Goal: Communication & Community: Answer question/provide support

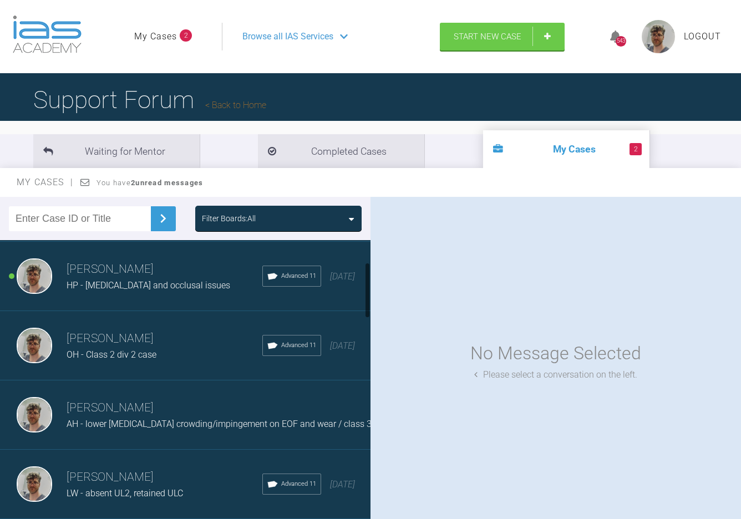
scroll to position [111, 0]
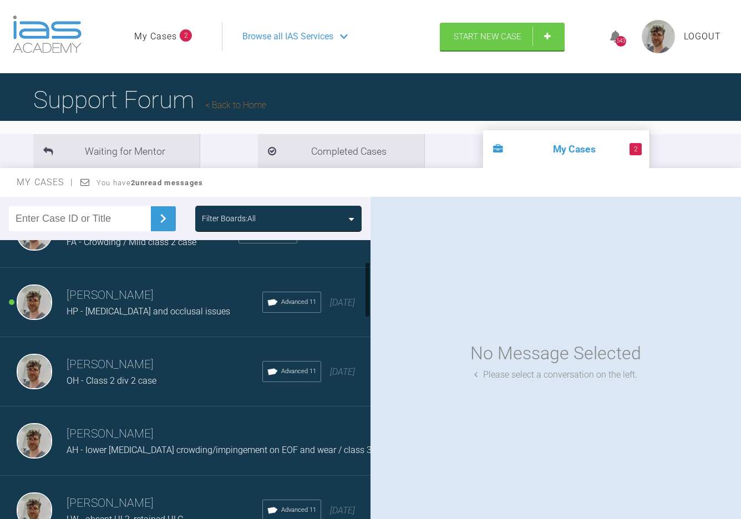
click at [128, 390] on div "Thomas Friar OH - Class 2 div 2 case Advanced 11 5 months ago" at bounding box center [189, 371] width 379 height 69
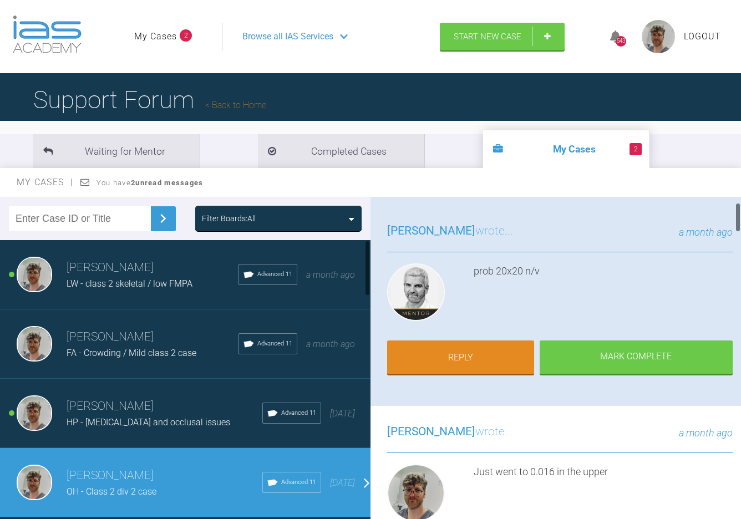
scroll to position [55, 0]
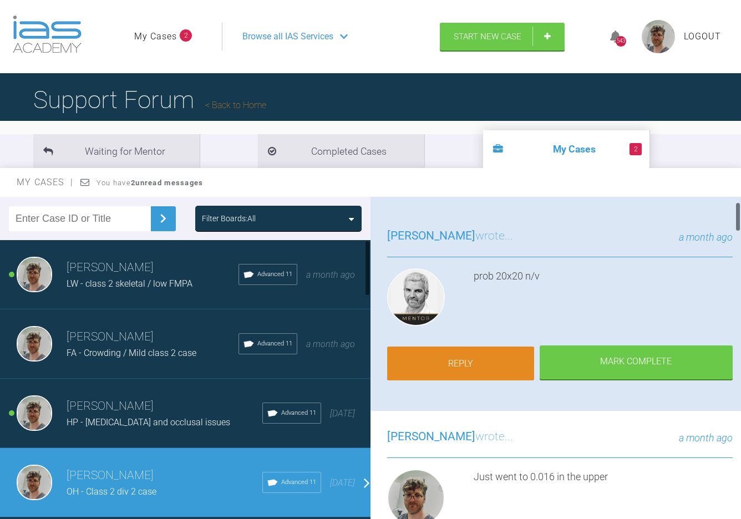
click at [465, 362] on link "Reply" at bounding box center [460, 364] width 147 height 34
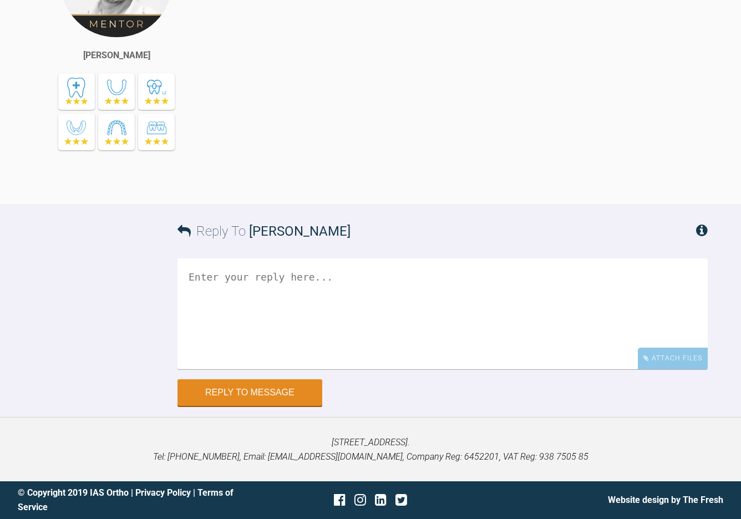
click at [468, 334] on textarea at bounding box center [443, 314] width 531 height 111
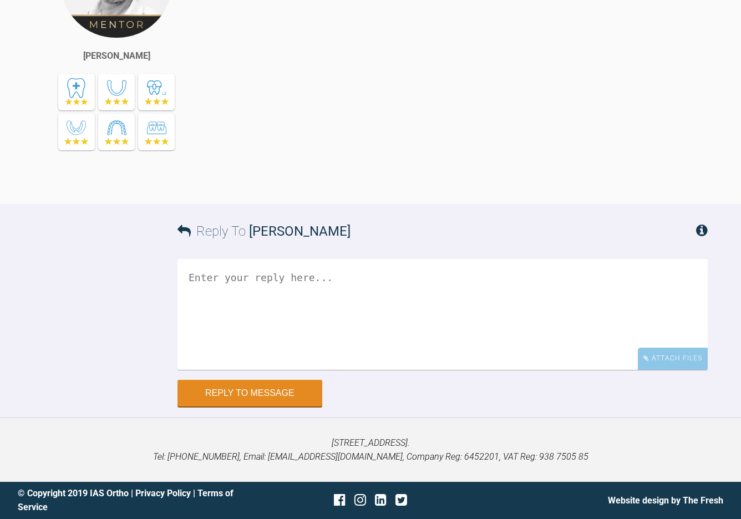
scroll to position [3892, 0]
click at [668, 366] on div "Attach Files" at bounding box center [673, 359] width 70 height 22
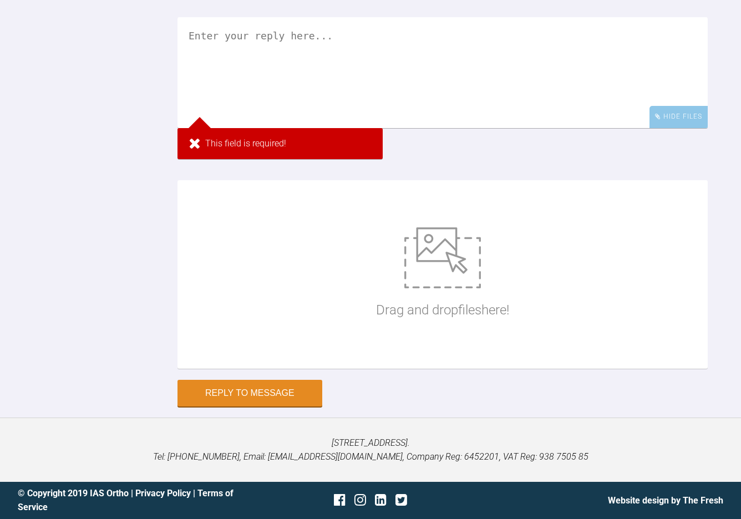
scroll to position [4114, 0]
click at [488, 284] on div "Drag and drop files here!" at bounding box center [442, 274] width 133 height 166
type input "C:\fakepath\DSC_0420.JPG"
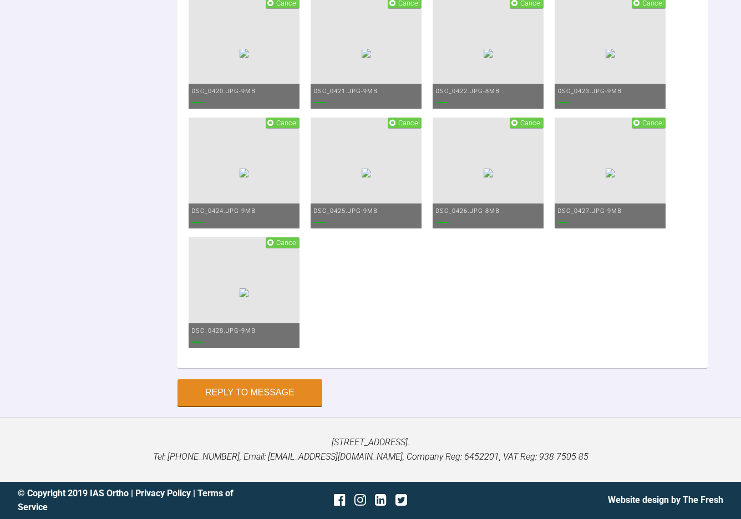
scroll to position [3836, 0]
drag, startPoint x: 458, startPoint y: 362, endPoint x: 370, endPoint y: 372, distance: 88.8
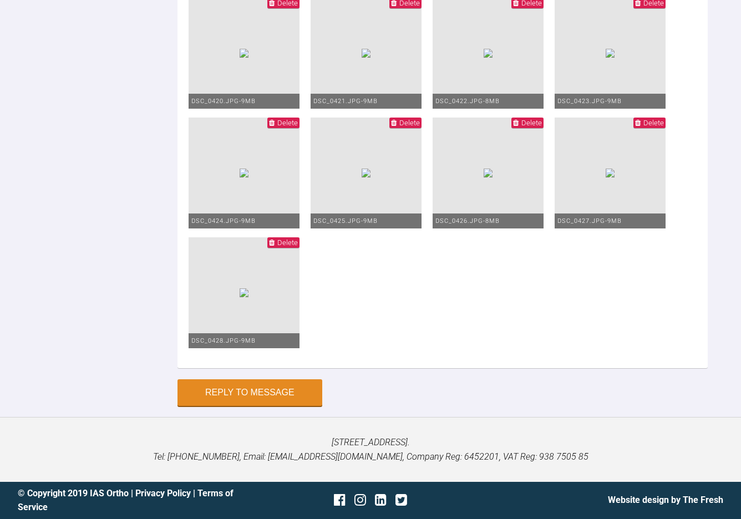
scroll to position [3725, 0]
type textarea "0.018 niti upper (you're right - should've been 20x20 really). Lower bond up in…"
click at [248, 391] on button "Reply to Message" at bounding box center [250, 394] width 145 height 27
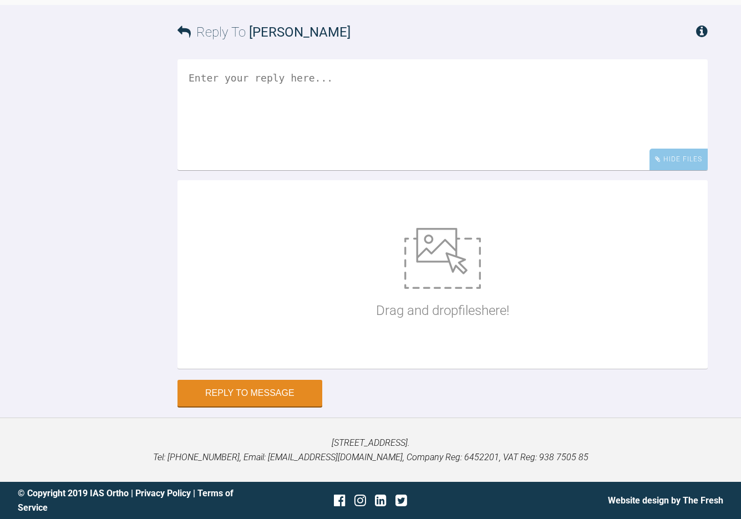
scroll to position [3880, 0]
